Goal: Task Accomplishment & Management: Complete application form

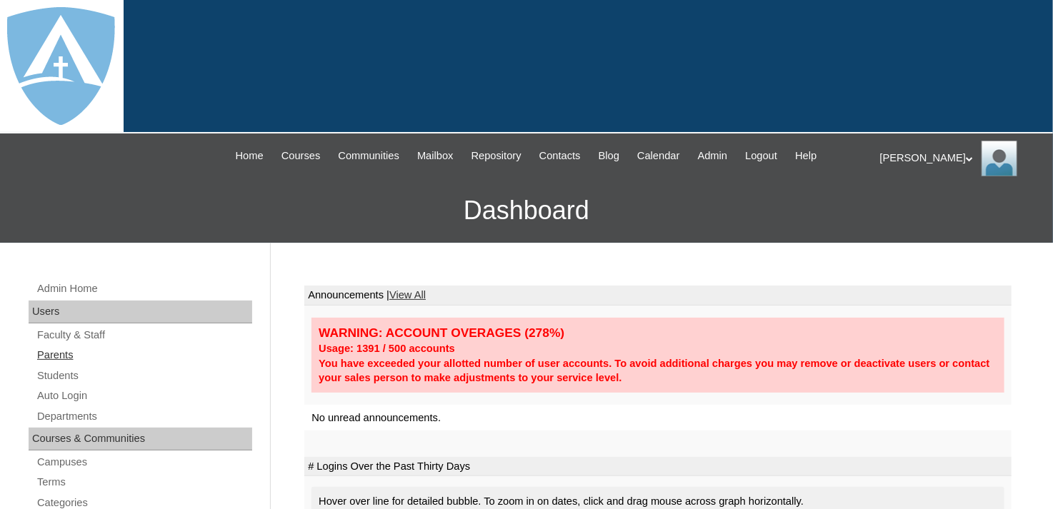
click at [71, 351] on link "Parents" at bounding box center [144, 355] width 216 height 18
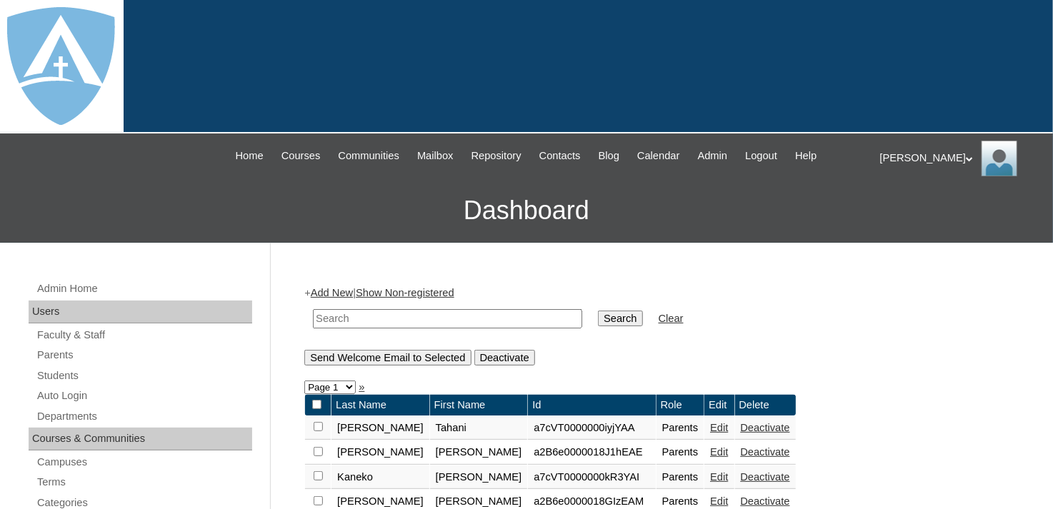
click at [441, 317] on input "text" at bounding box center [447, 318] width 269 height 19
click at [438, 316] on input "text" at bounding box center [447, 318] width 269 height 19
click at [67, 349] on link "Parents" at bounding box center [144, 355] width 216 height 18
drag, startPoint x: 475, startPoint y: 317, endPoint x: 504, endPoint y: 294, distance: 37.1
click at [475, 317] on input "text" at bounding box center [447, 318] width 269 height 19
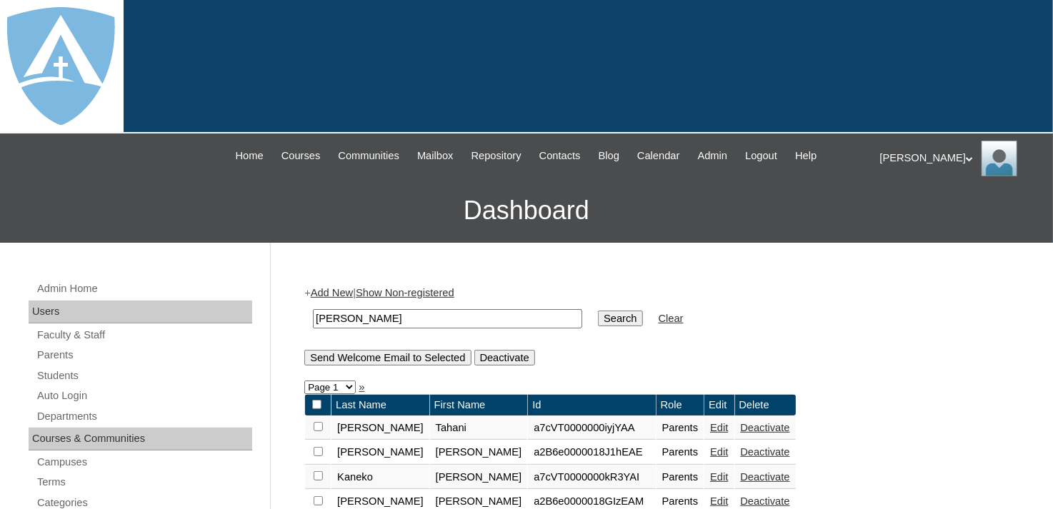
type input "Robert Rifle"
click at [598, 311] on input "Search" at bounding box center [620, 319] width 44 height 16
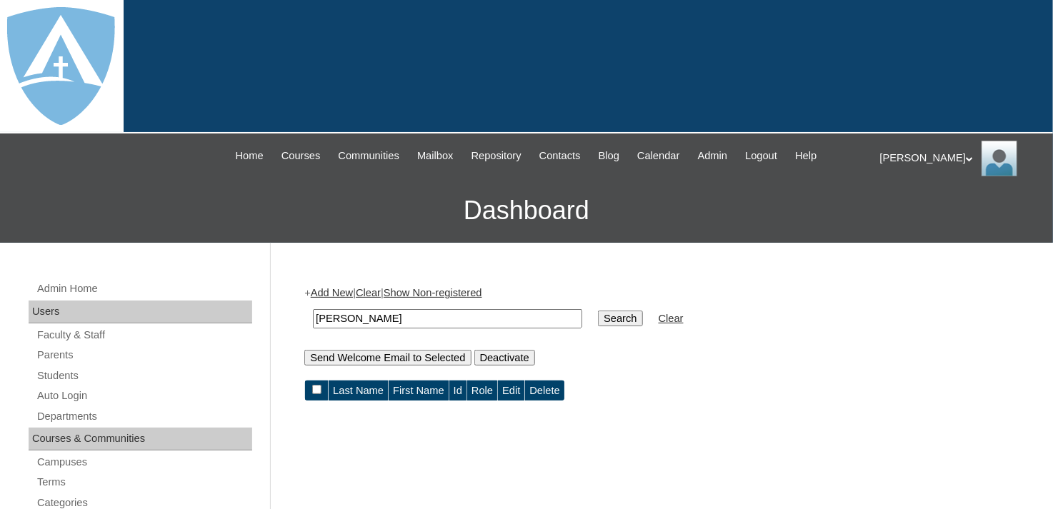
drag, startPoint x: 396, startPoint y: 313, endPoint x: 303, endPoint y: 321, distance: 94.0
type input "J"
type input "Rifle"
click at [598, 321] on input "Search" at bounding box center [620, 319] width 44 height 16
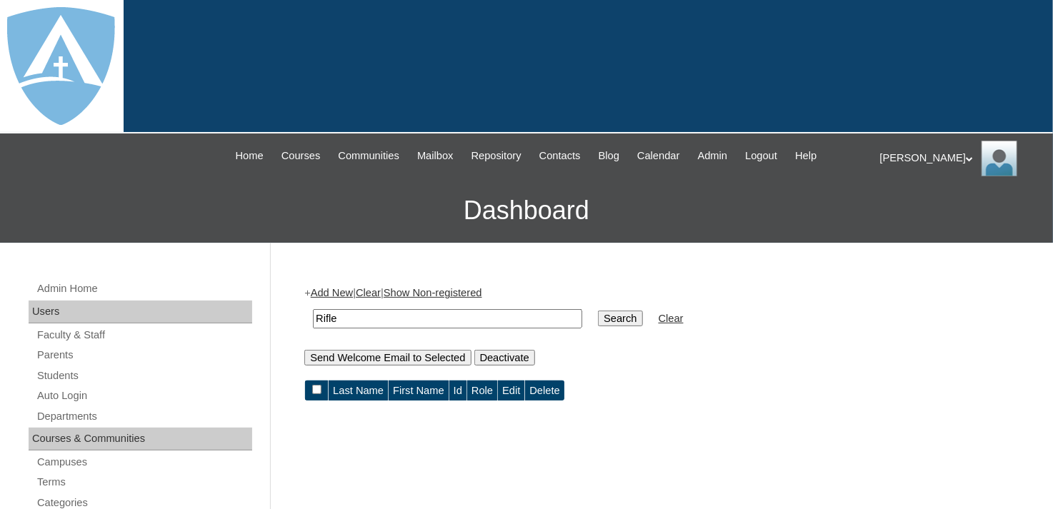
click at [598, 314] on input "Search" at bounding box center [620, 319] width 44 height 16
click at [61, 355] on link "Parents" at bounding box center [144, 355] width 216 height 18
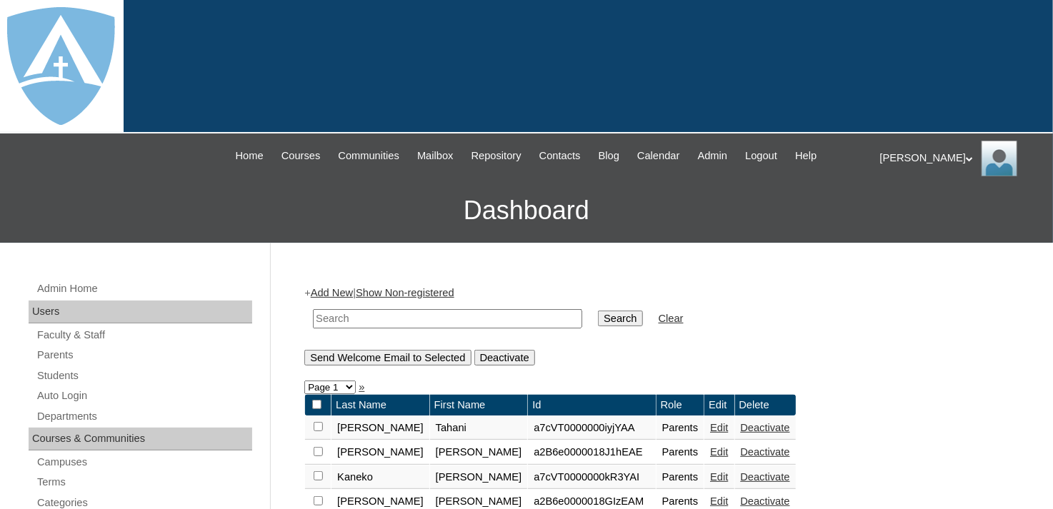
click at [344, 317] on input "text" at bounding box center [447, 318] width 269 height 19
type input "Rifle"
click at [598, 316] on input "Search" at bounding box center [620, 319] width 44 height 16
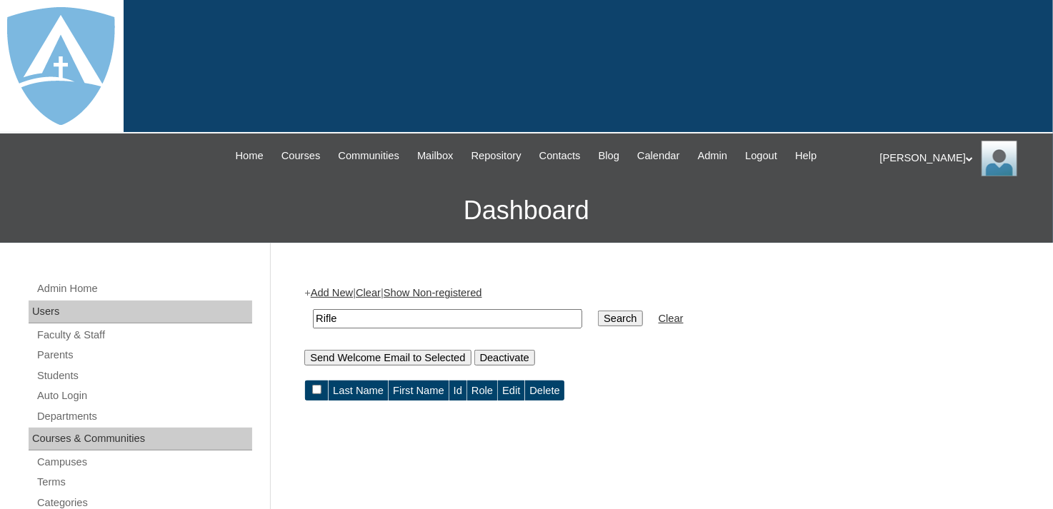
drag, startPoint x: 392, startPoint y: 312, endPoint x: 298, endPoint y: 316, distance: 94.3
click at [329, 290] on link "Add New" at bounding box center [332, 292] width 42 height 11
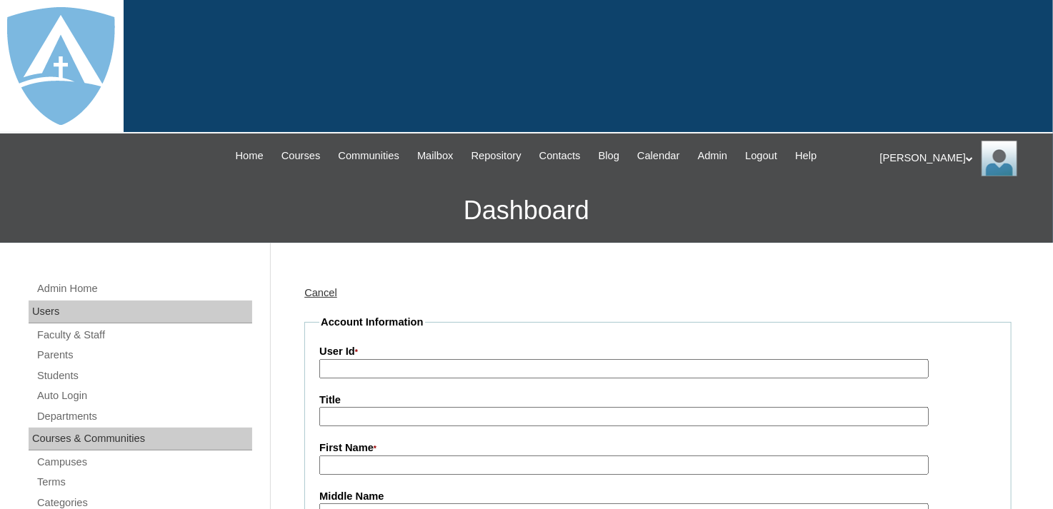
type input "tlambert"
click at [295, 155] on span "Courses" at bounding box center [300, 156] width 39 height 16
